Goal: Information Seeking & Learning: Learn about a topic

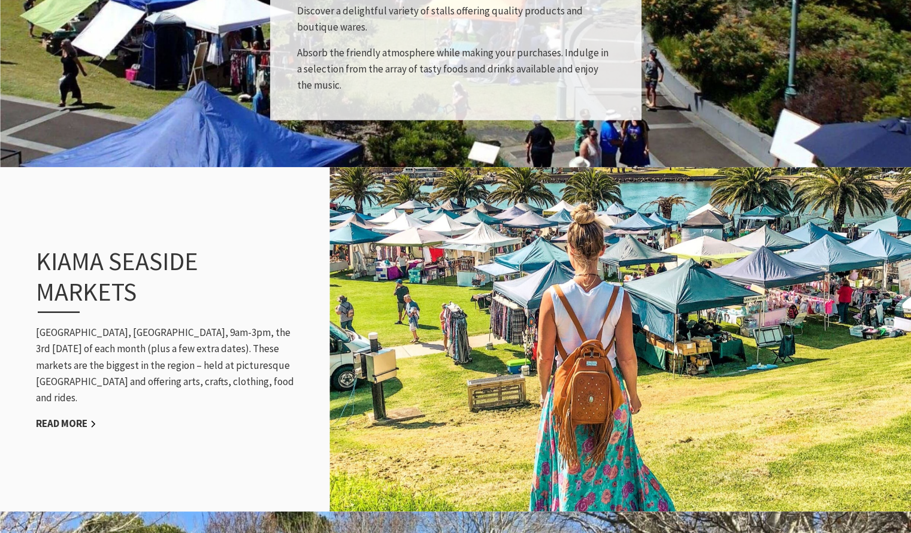
scroll to position [1079, 0]
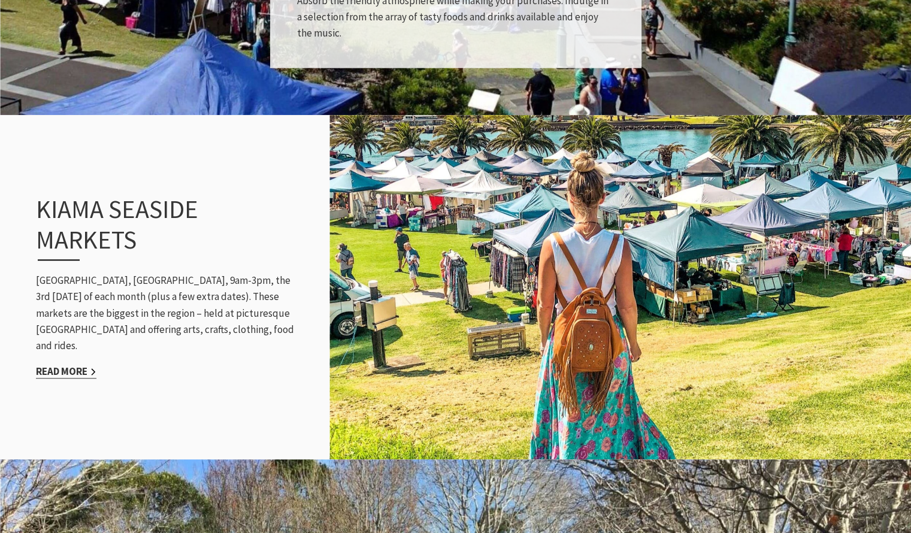
click at [70, 365] on link "Read More" at bounding box center [66, 372] width 61 height 14
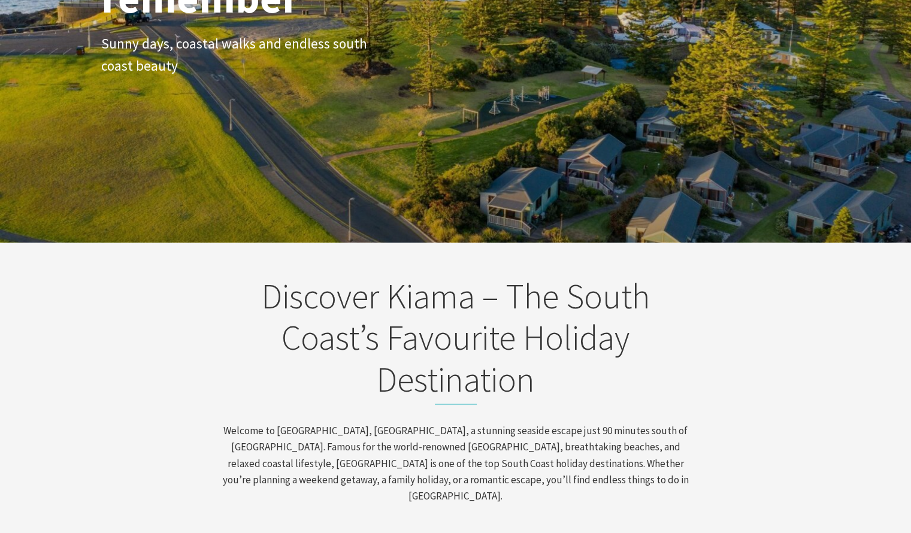
scroll to position [60, 0]
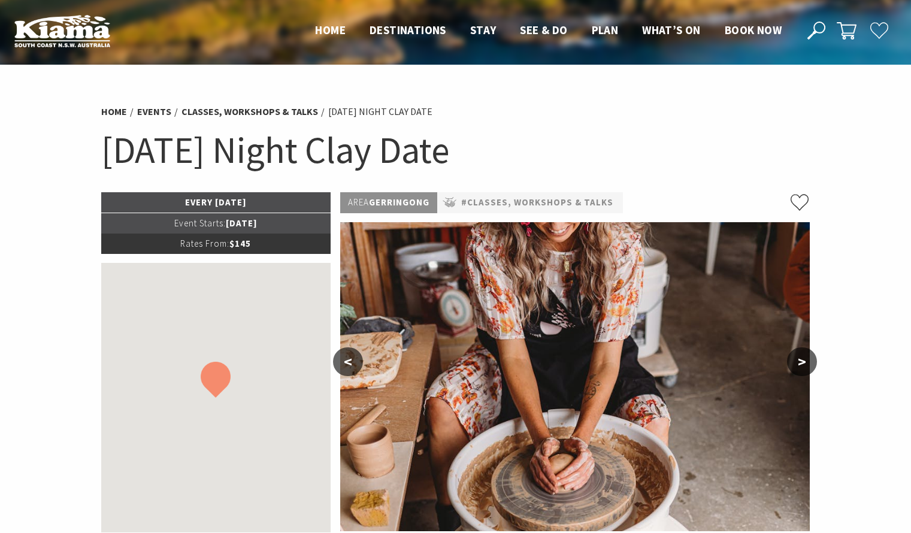
scroll to position [240, 0]
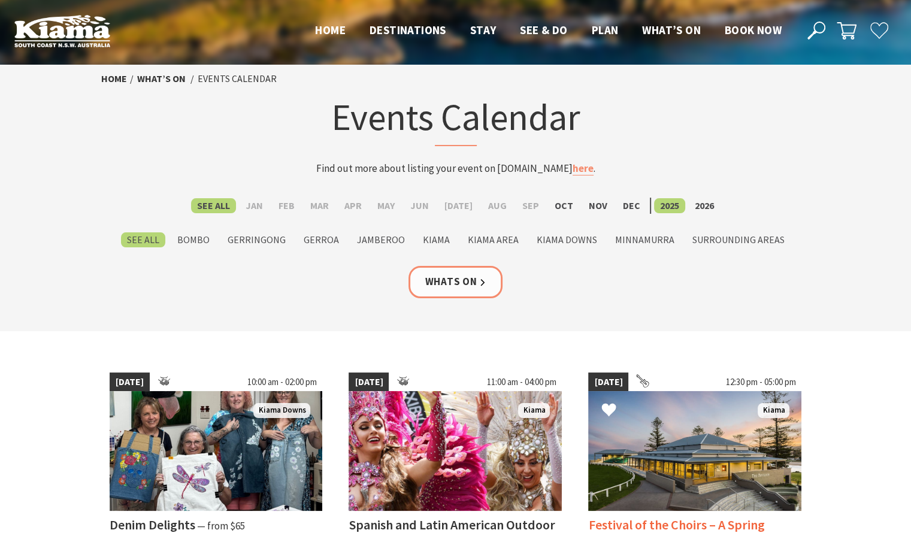
scroll to position [240, 0]
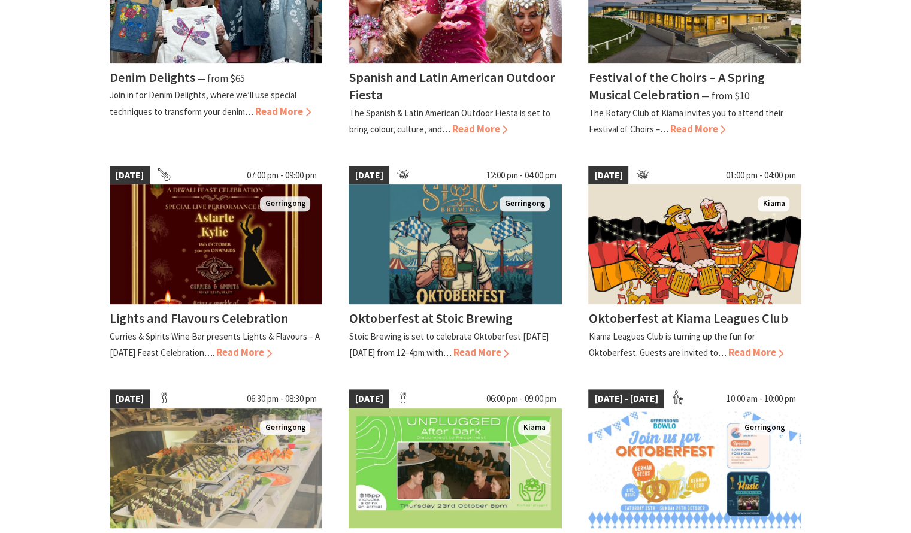
scroll to position [419, 0]
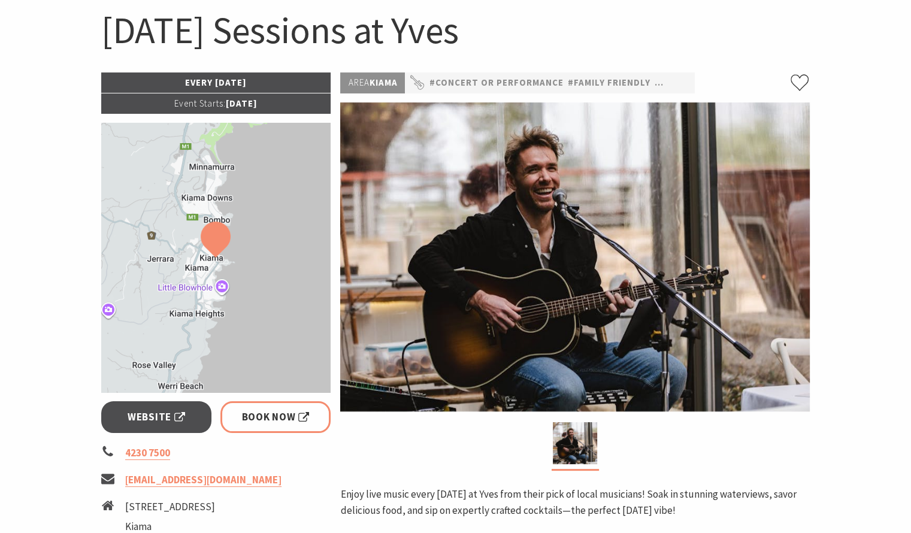
scroll to position [120, 0]
